Goal: Information Seeking & Learning: Learn about a topic

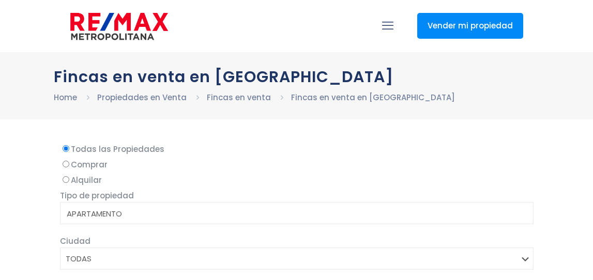
select select
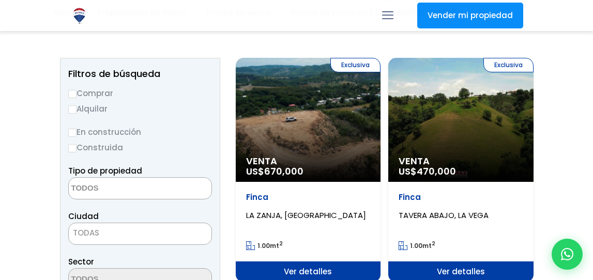
scroll to position [96, 0]
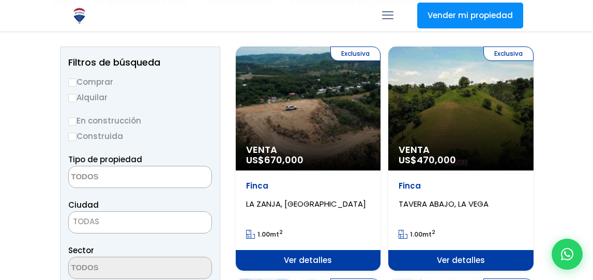
click at [274, 200] on span "LA ZANJA, SANTIAGO" at bounding box center [306, 203] width 120 height 11
click at [298, 131] on div "Exclusiva Venta US$ 670,000" at bounding box center [308, 109] width 145 height 124
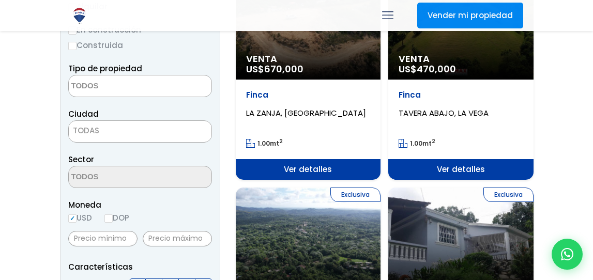
scroll to position [197, 0]
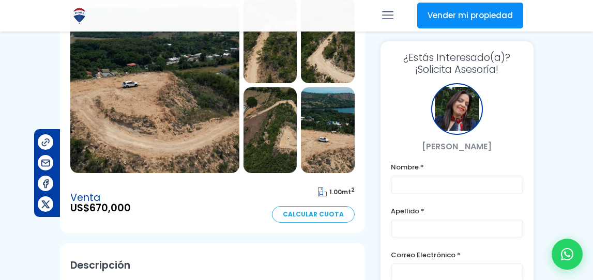
scroll to position [126, 0]
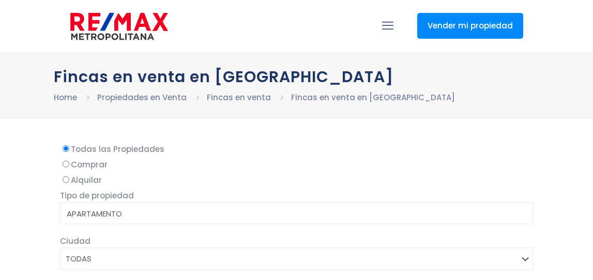
select select
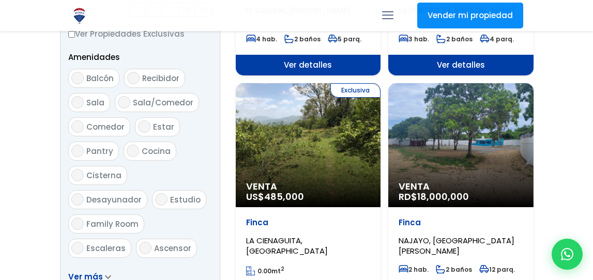
scroll to position [530, 0]
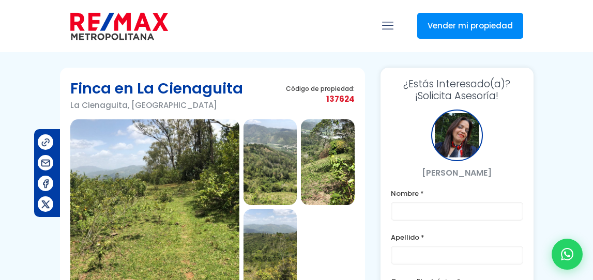
click at [278, 148] on img at bounding box center [270, 162] width 54 height 86
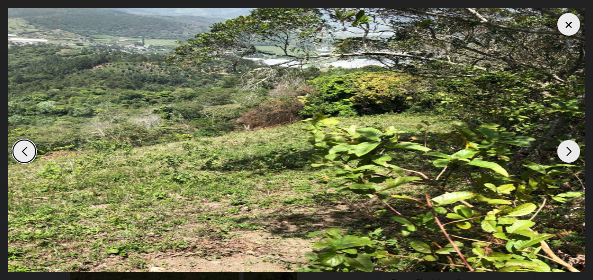
click at [566, 145] on div "Next slide" at bounding box center [568, 151] width 23 height 23
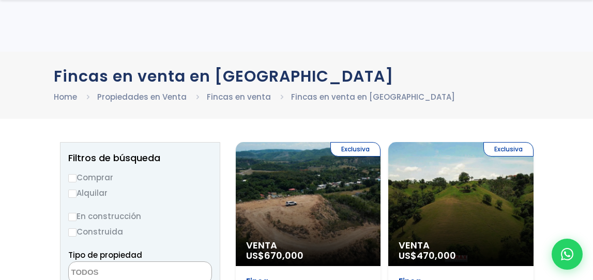
select select
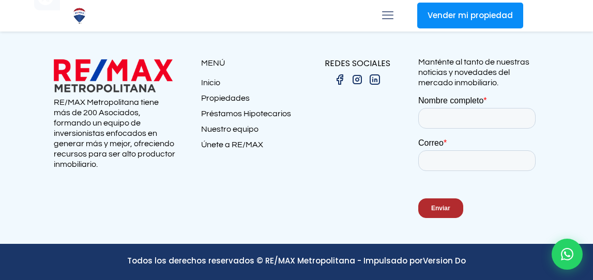
scroll to position [1047, 0]
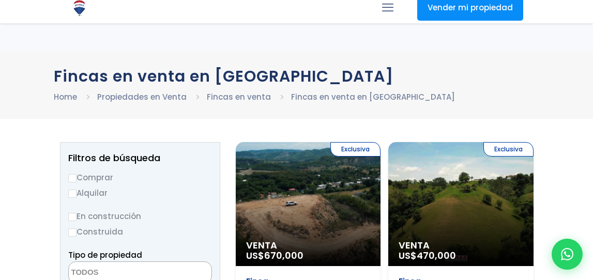
select select
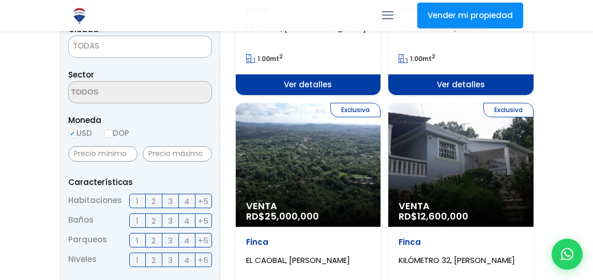
scroll to position [286, 0]
